Goal: Find specific page/section: Find specific page/section

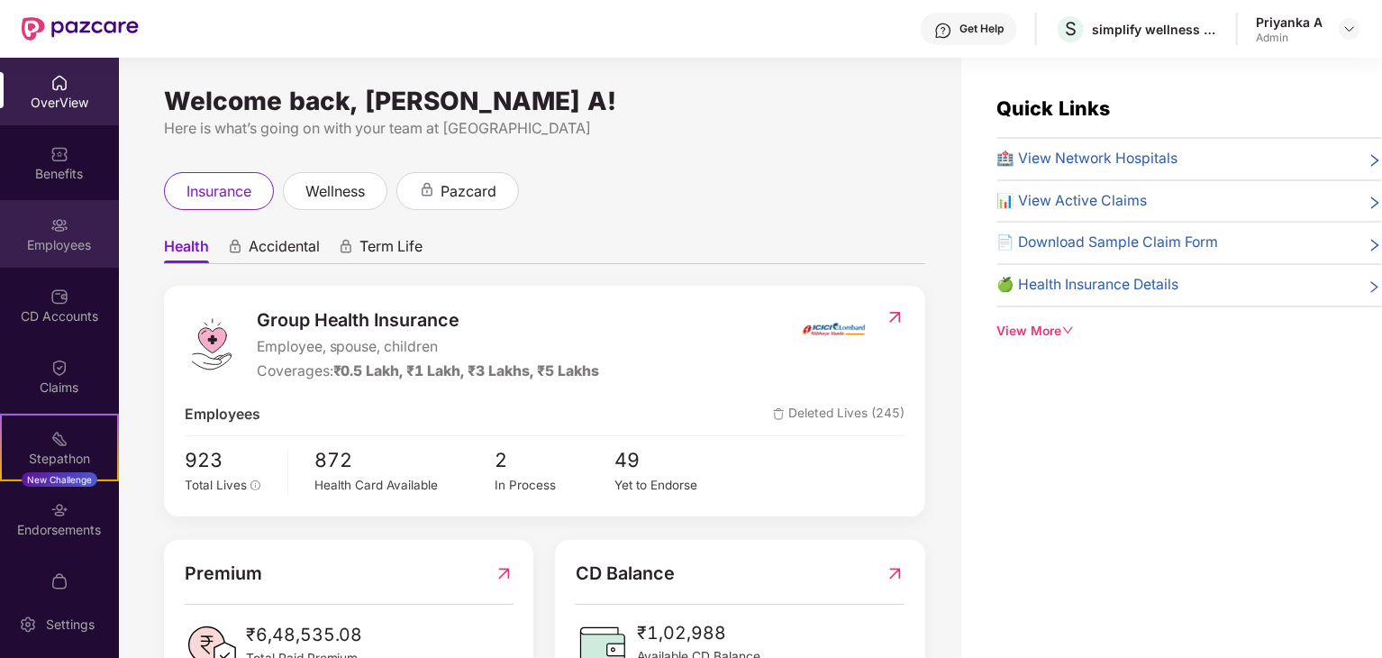
click at [59, 242] on div "Employees" at bounding box center [59, 245] width 119 height 18
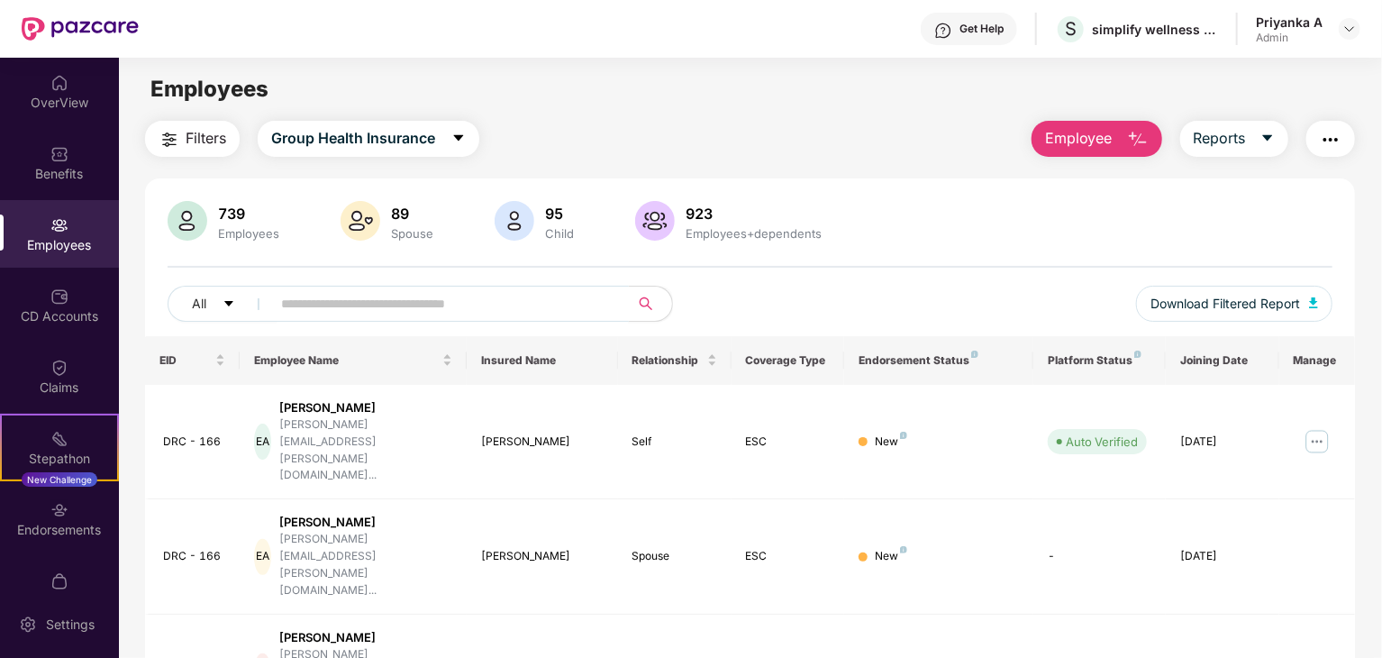
click at [400, 303] on input "text" at bounding box center [442, 303] width 323 height 27
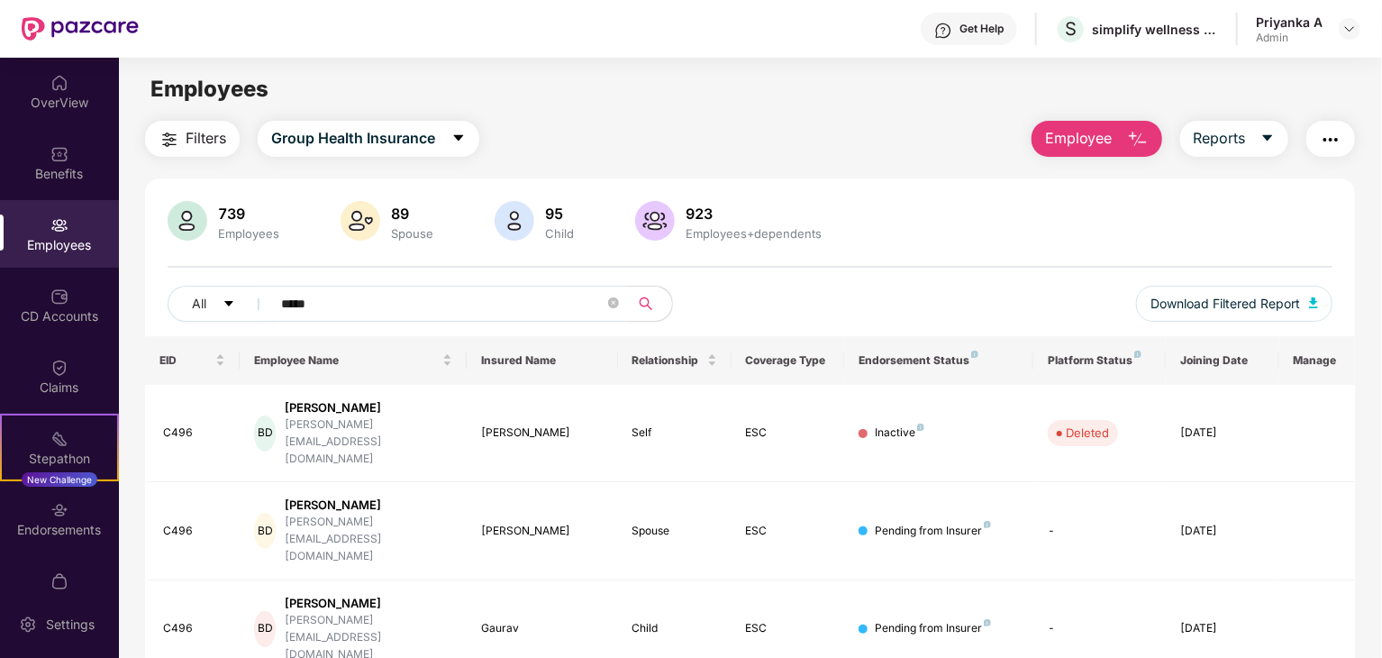
type input "*****"
